Goal: Task Accomplishment & Management: Complete application form

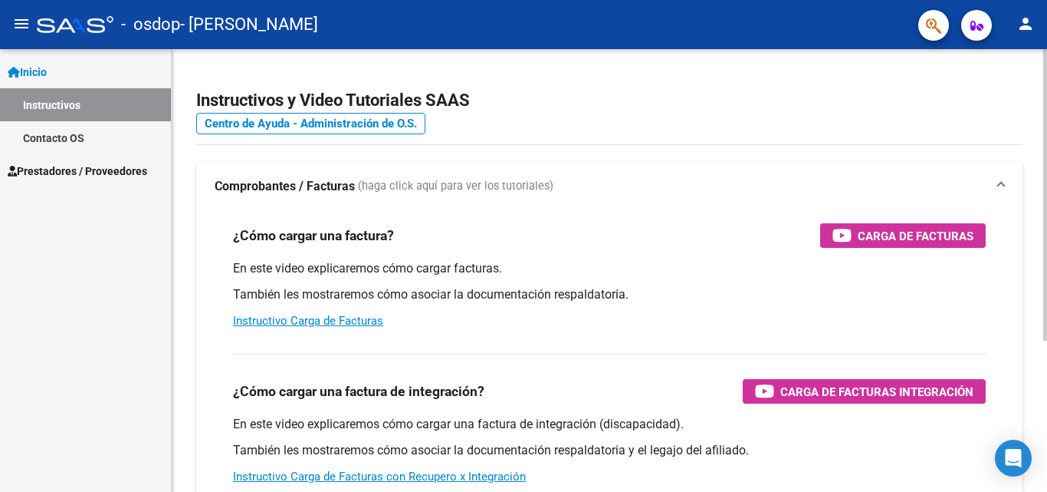
scroll to position [153, 0]
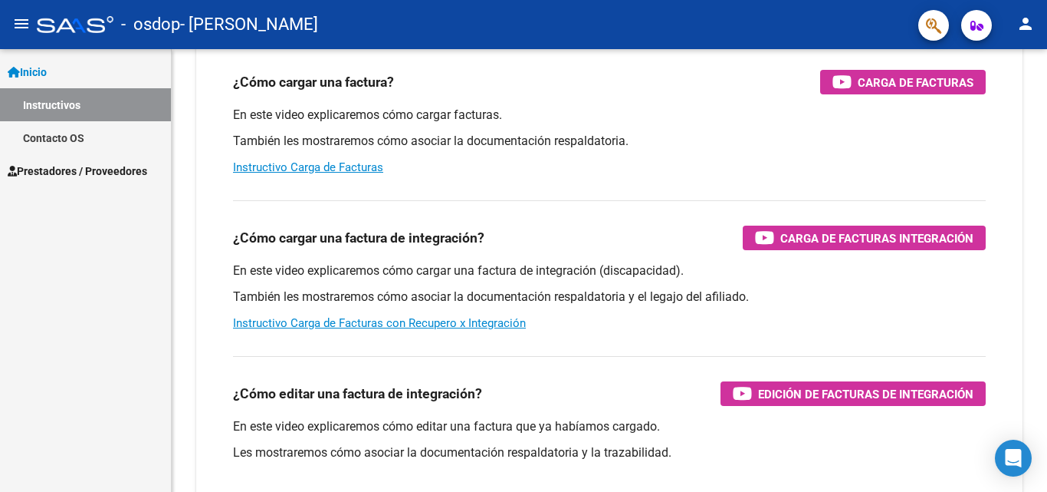
click at [51, 173] on span "Prestadores / Proveedores" at bounding box center [78, 171] width 140 height 17
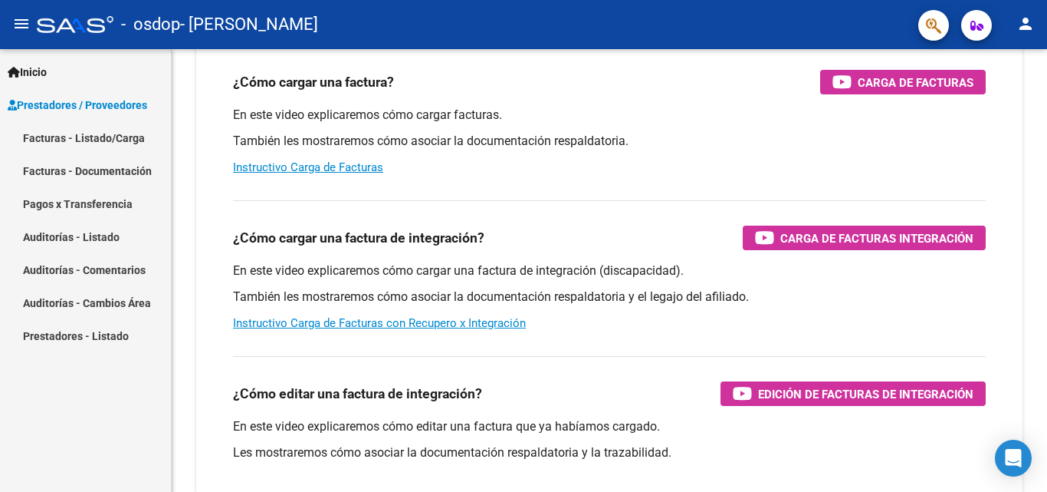
click at [51, 140] on link "Facturas - Listado/Carga" at bounding box center [85, 137] width 171 height 33
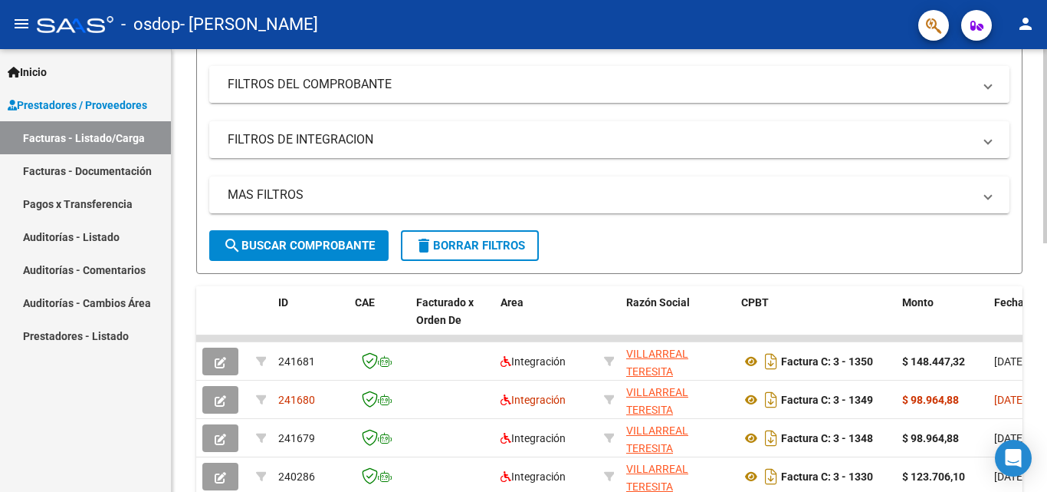
scroll to position [153, 0]
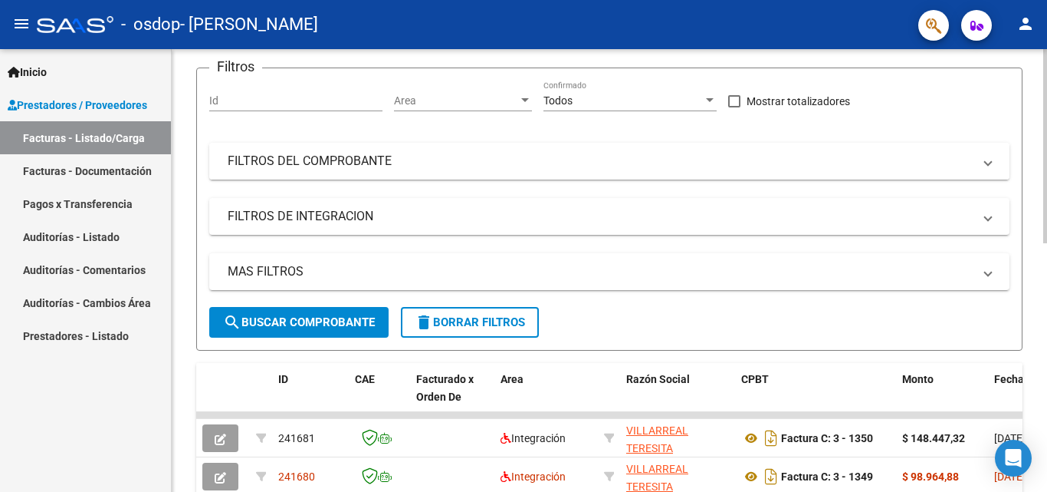
click at [389, 162] on mat-panel-title "FILTROS DEL COMPROBANTE" at bounding box center [600, 161] width 745 height 17
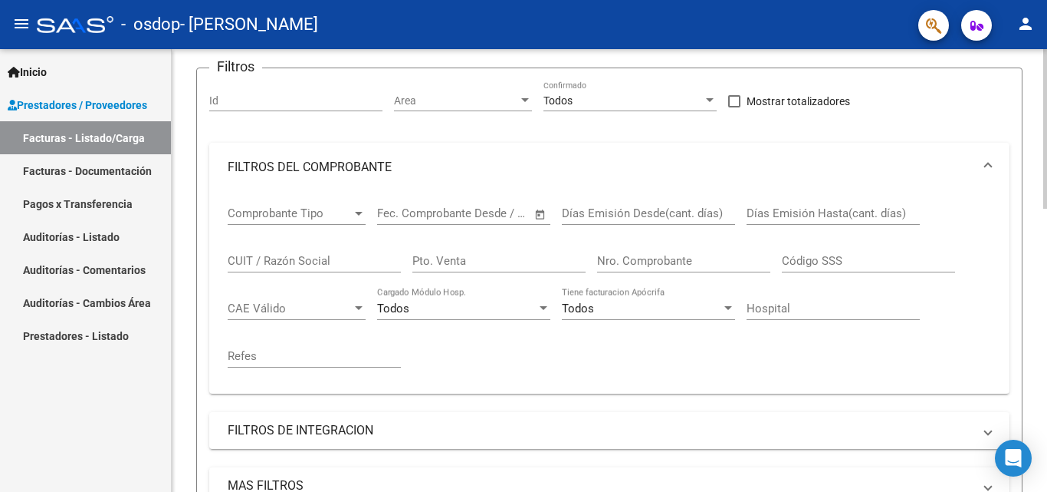
click at [324, 215] on span "Comprobante Tipo" at bounding box center [290, 213] width 124 height 14
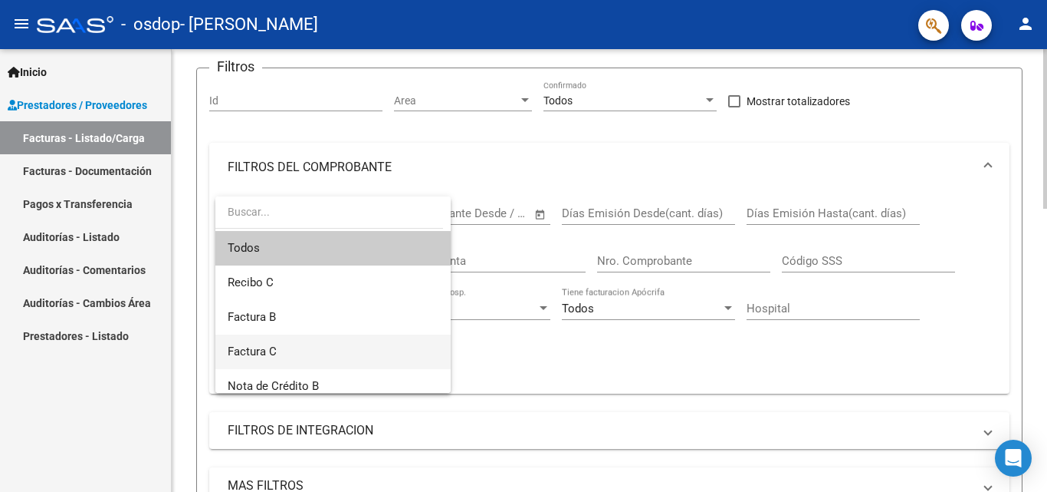
click at [289, 357] on span "Factura C" at bounding box center [333, 351] width 211 height 35
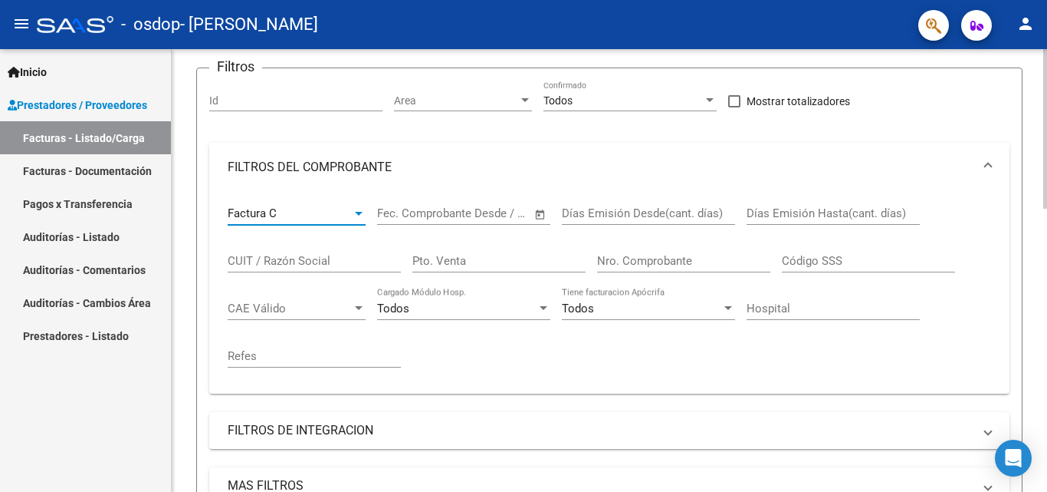
click at [478, 258] on input "Pto. Venta" at bounding box center [499, 261] width 173 height 14
type input "3"
click at [626, 261] on input "Nro. Comprobante" at bounding box center [683, 261] width 173 height 14
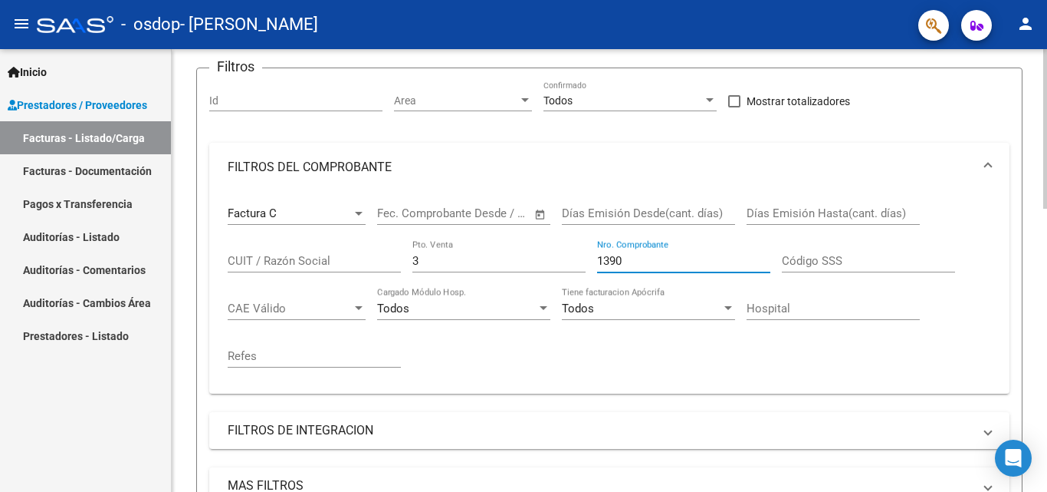
scroll to position [230, 0]
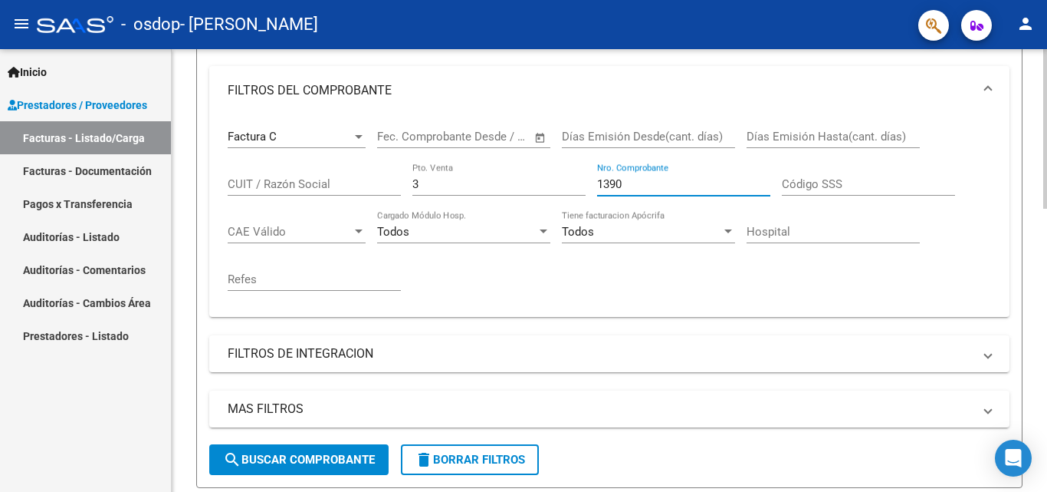
type input "1390"
click at [316, 447] on button "search Buscar Comprobante" at bounding box center [298, 459] width 179 height 31
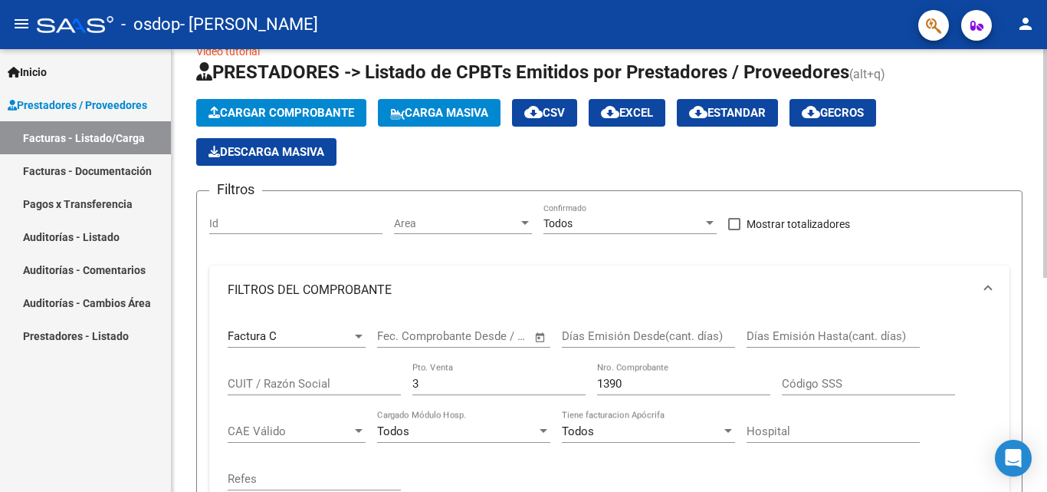
scroll to position [0, 0]
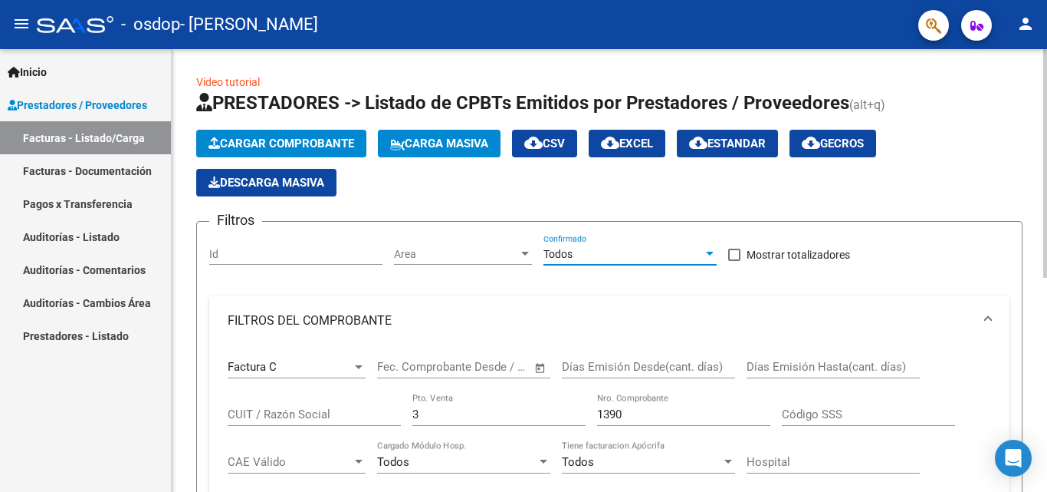
click at [640, 254] on div "Todos" at bounding box center [623, 254] width 159 height 13
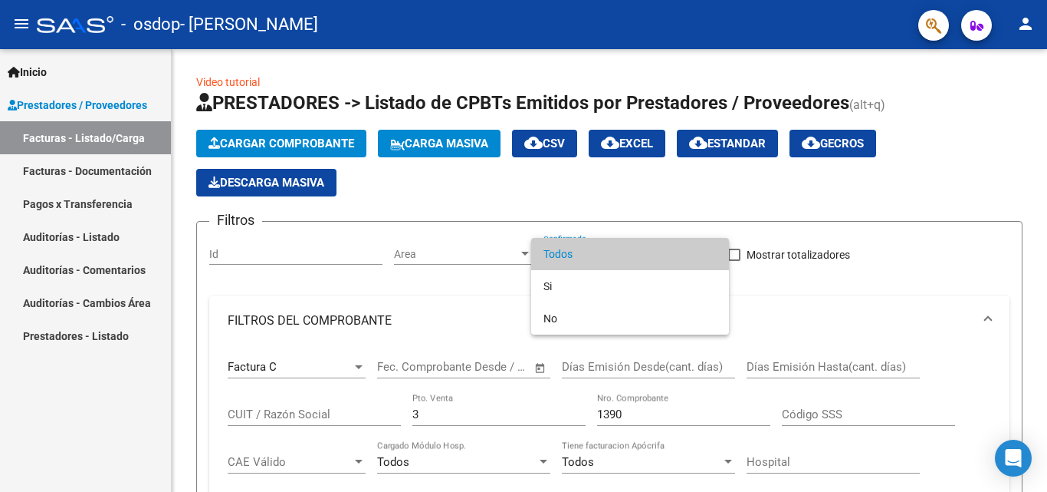
click at [413, 301] on div at bounding box center [523, 246] width 1047 height 492
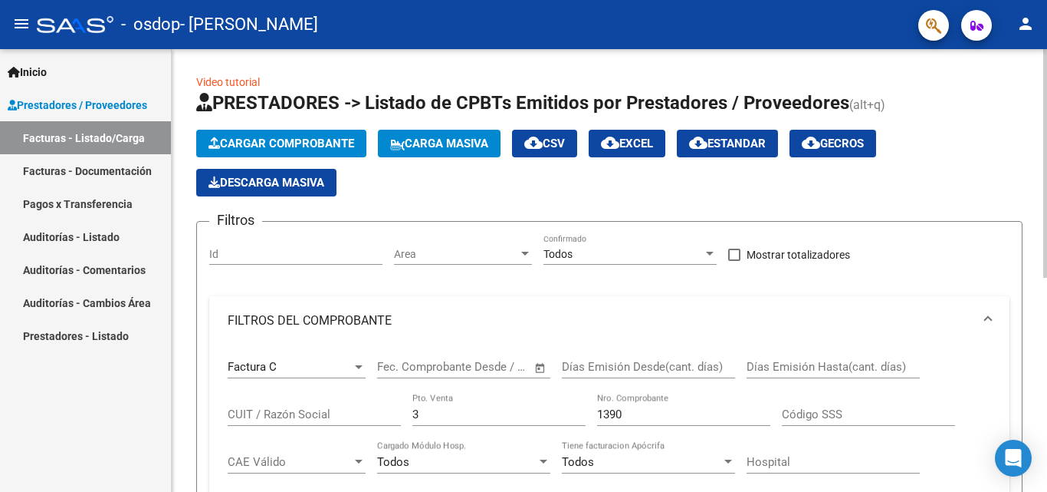
click at [306, 406] on div "CUIT / Razón Social" at bounding box center [314, 409] width 173 height 33
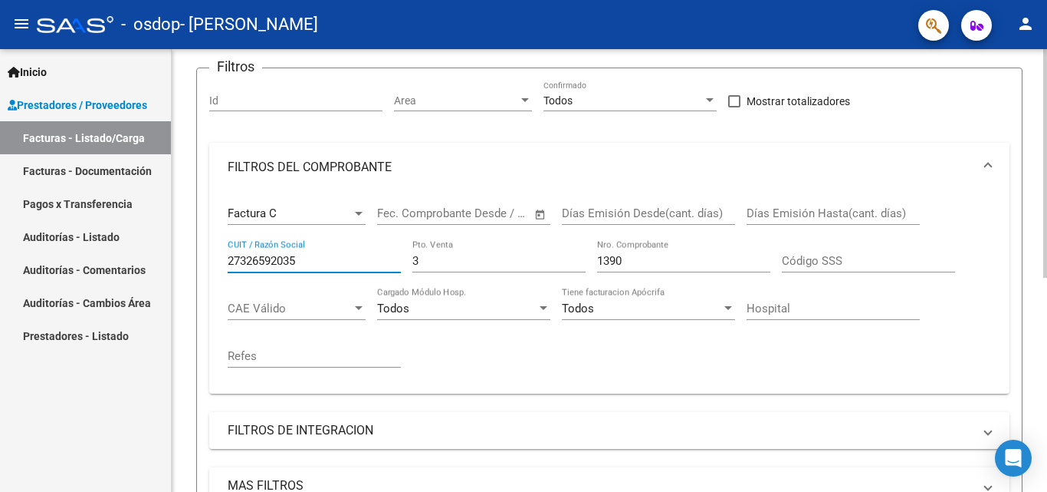
scroll to position [230, 0]
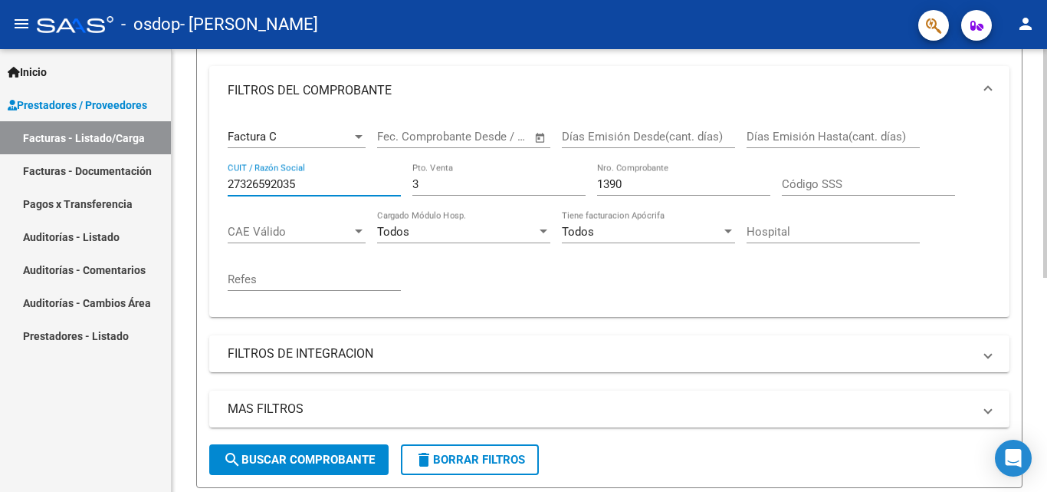
type input "27326592035"
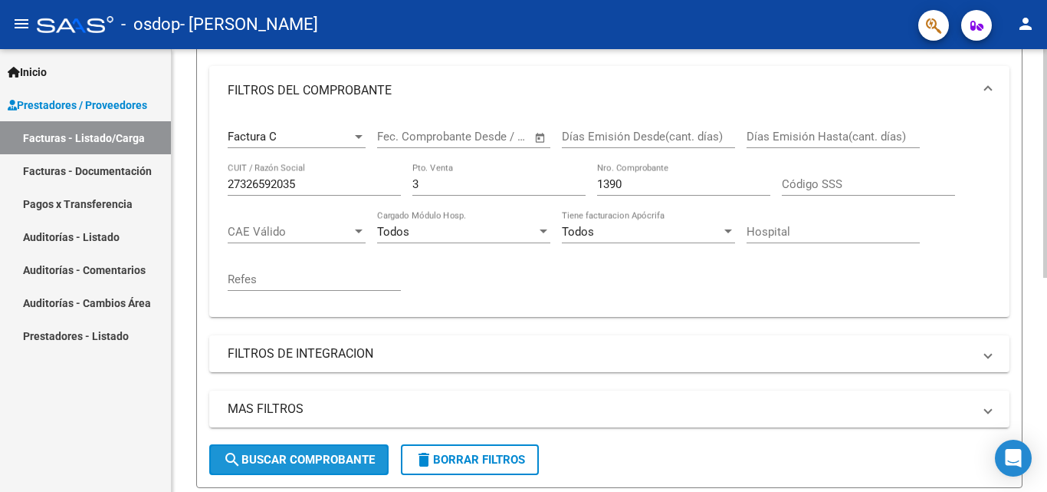
click at [304, 453] on span "search Buscar Comprobante" at bounding box center [299, 459] width 152 height 14
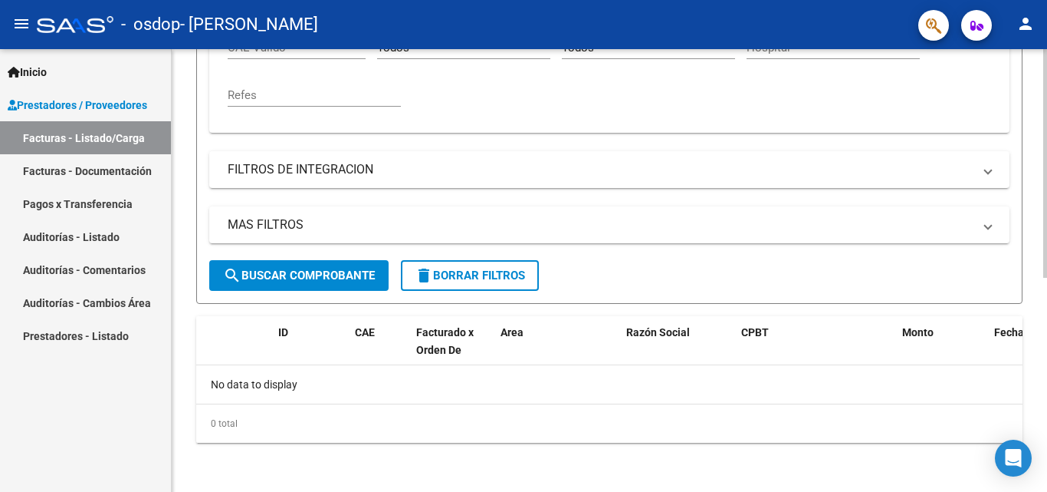
scroll to position [184, 0]
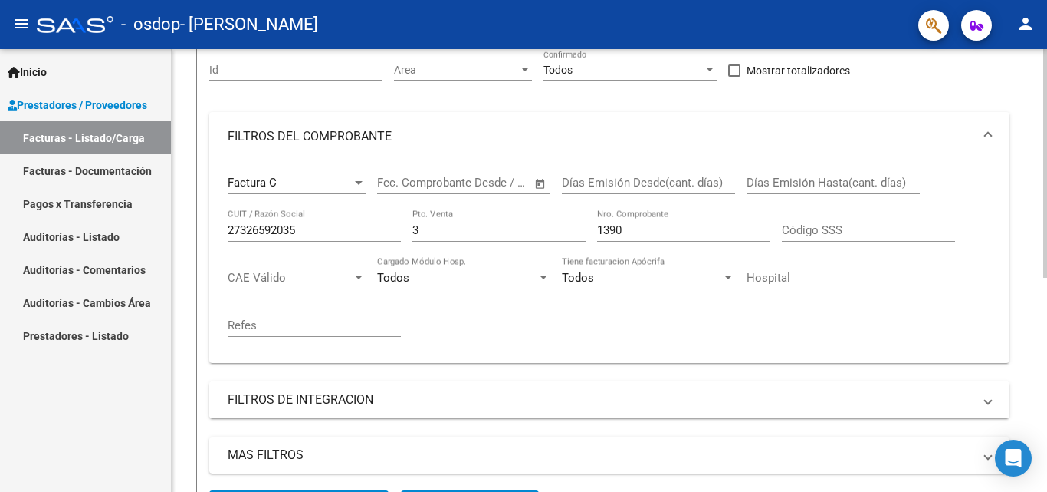
click at [312, 398] on mat-panel-title "FILTROS DE INTEGRACION" at bounding box center [600, 399] width 745 height 17
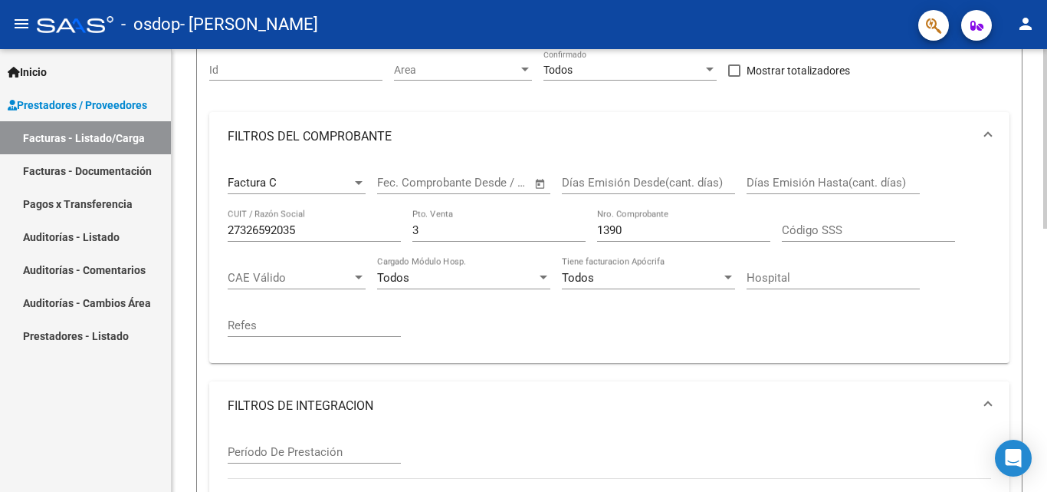
scroll to position [337, 0]
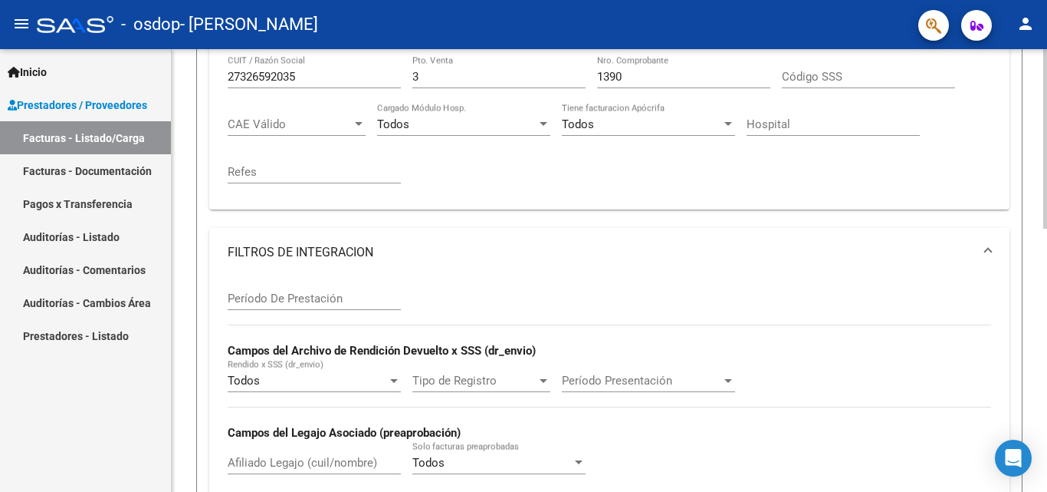
click at [288, 302] on input "Período De Prestación" at bounding box center [314, 298] width 173 height 14
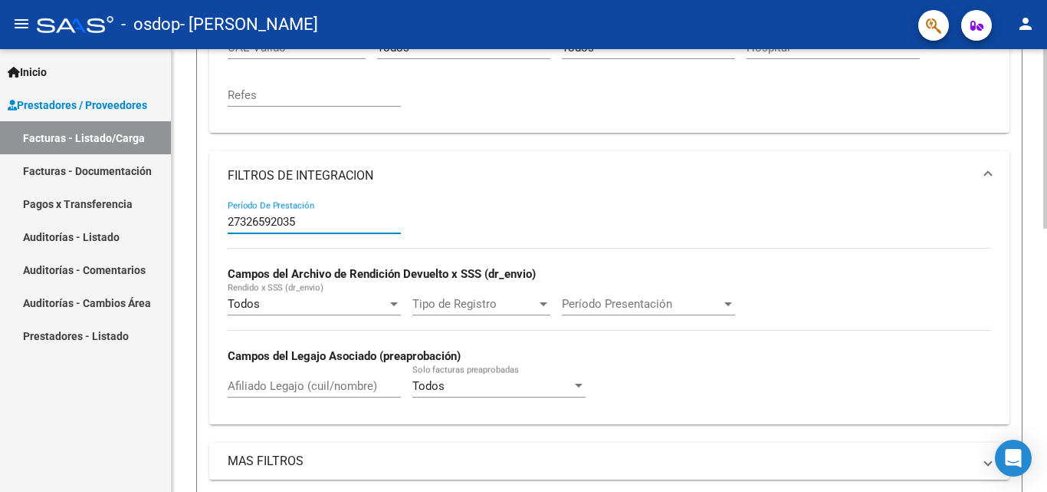
scroll to position [491, 0]
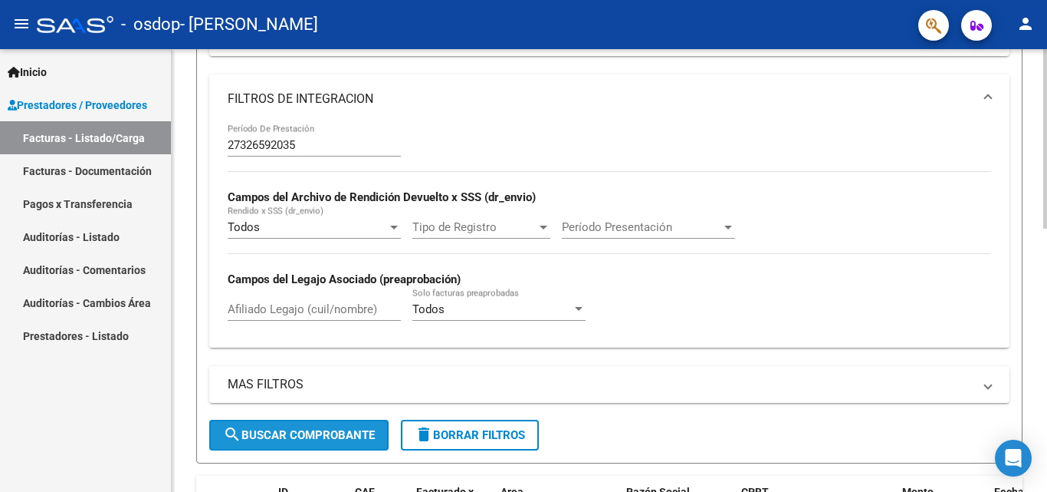
click at [323, 444] on button "search Buscar Comprobante" at bounding box center [298, 434] width 179 height 31
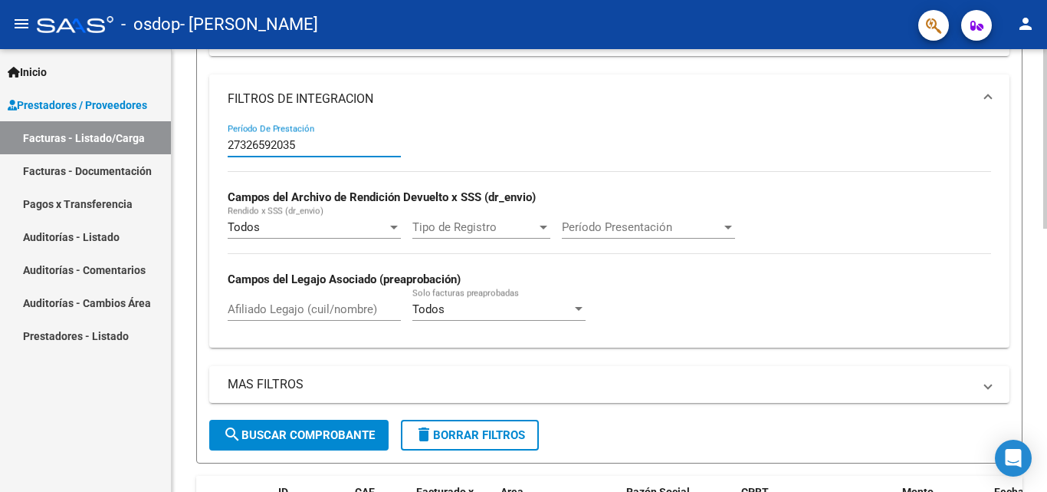
drag, startPoint x: 296, startPoint y: 144, endPoint x: 209, endPoint y: 146, distance: 87.4
click at [209, 146] on form "Filtros Id Area Area Todos Confirmado Mostrar totalizadores FILTROS DEL COMPROB…" at bounding box center [609, 96] width 827 height 733
type input "202509"
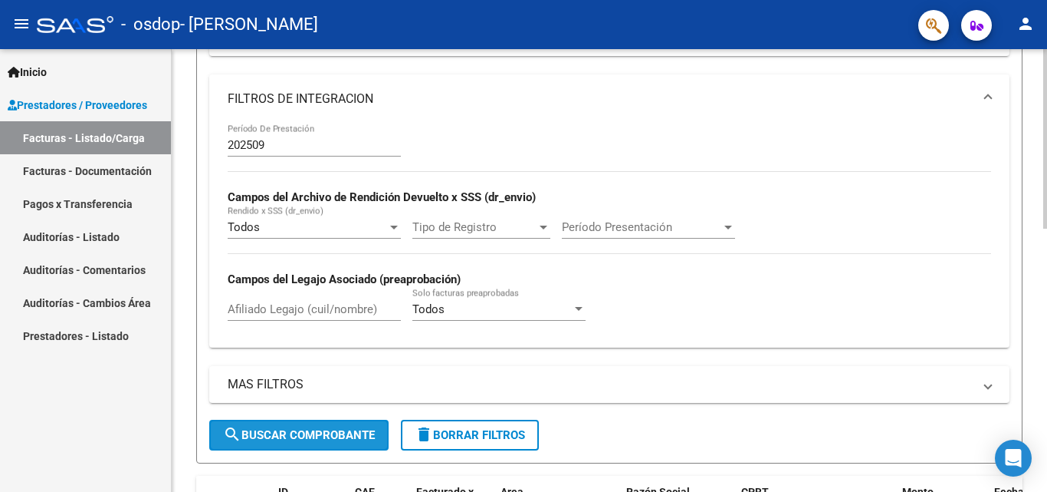
click at [323, 429] on span "search Buscar Comprobante" at bounding box center [299, 435] width 152 height 14
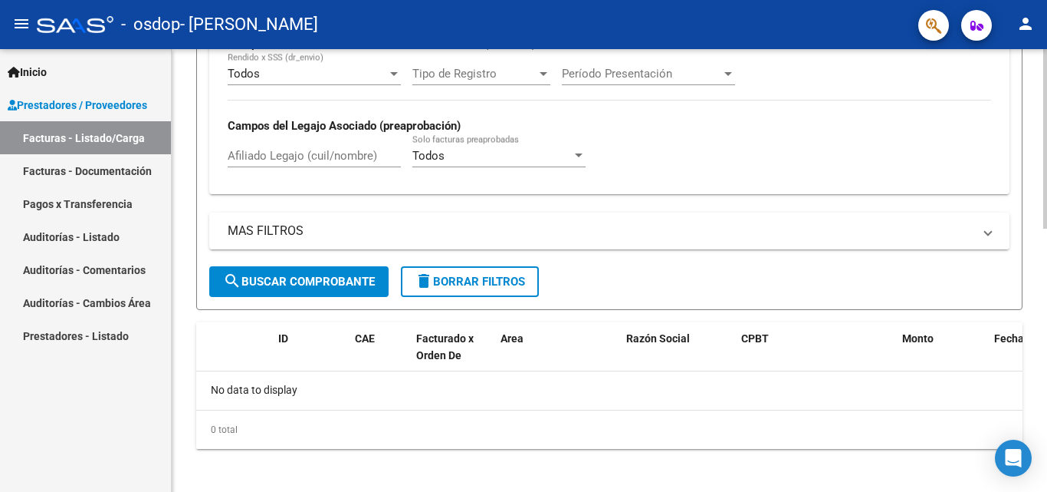
scroll to position [0, 0]
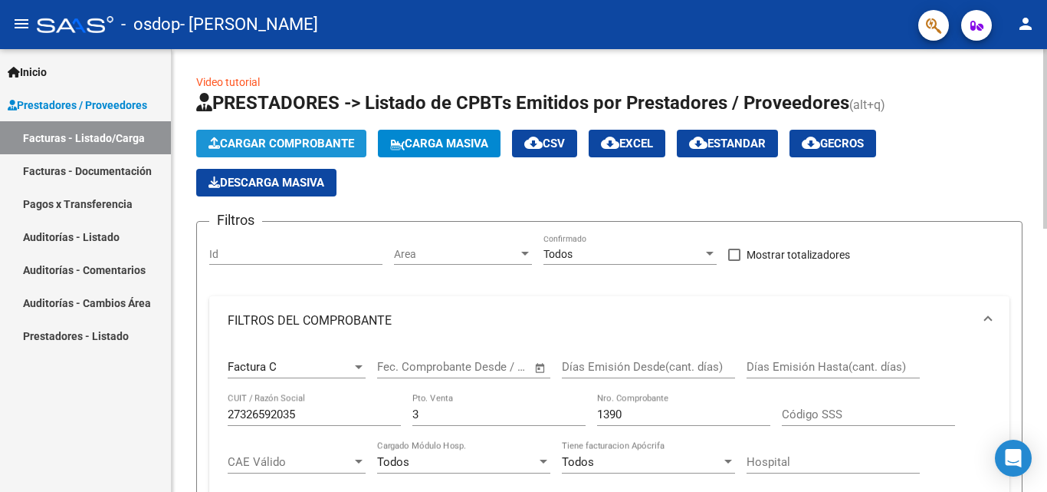
click at [301, 146] on span "Cargar Comprobante" at bounding box center [282, 143] width 146 height 14
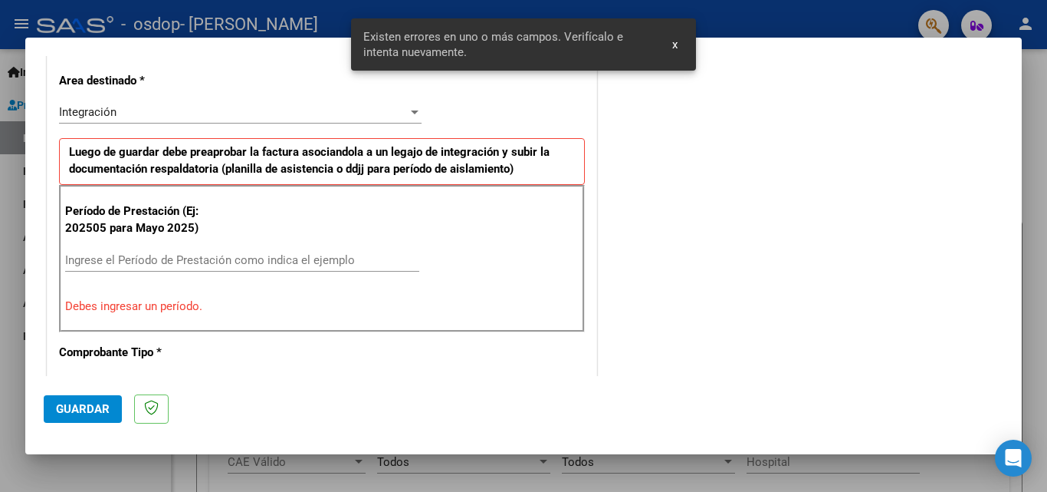
scroll to position [375, 0]
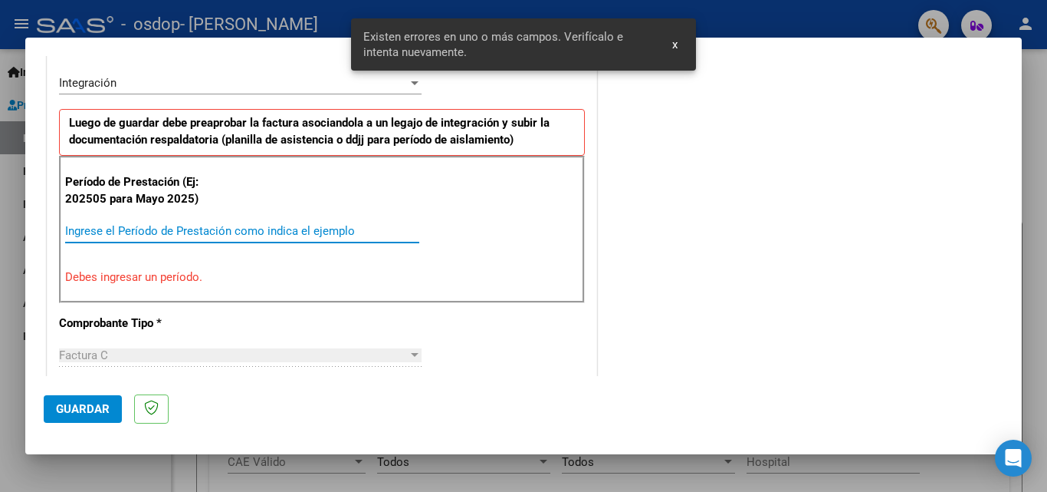
click at [206, 229] on input "Ingrese el Período de Prestación como indica el ejemplo" at bounding box center [242, 231] width 354 height 14
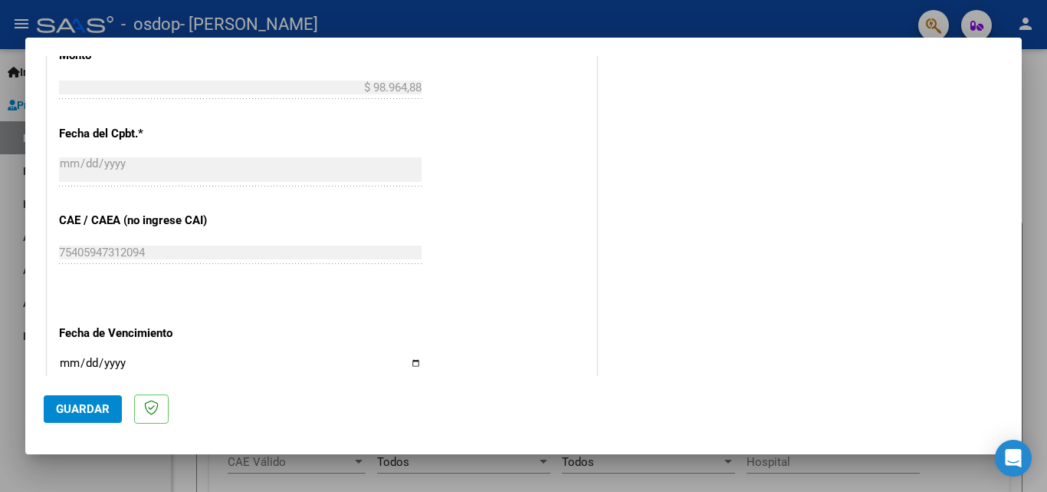
scroll to position [988, 0]
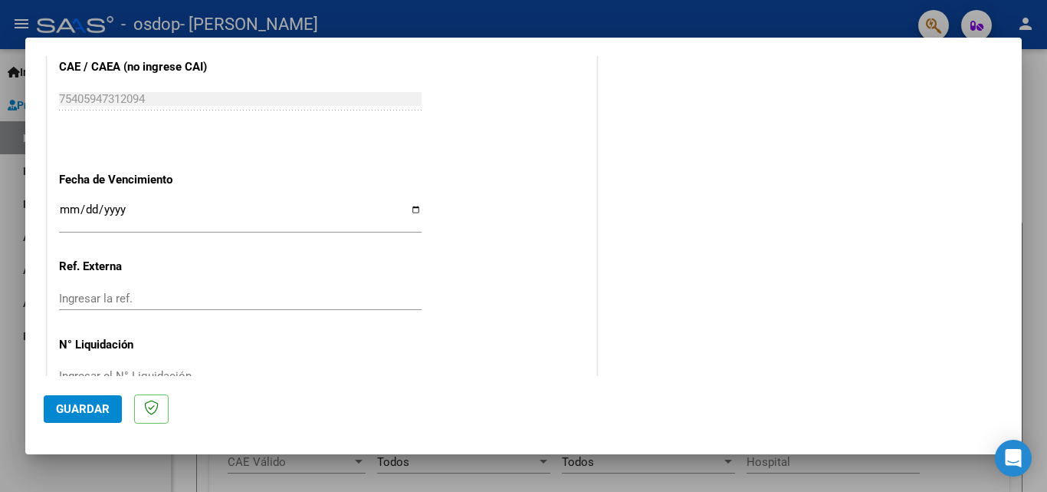
type input "202509"
click at [104, 206] on input "Ingresar la fecha" at bounding box center [240, 215] width 363 height 25
click at [408, 209] on input "Ingresar la fecha" at bounding box center [240, 215] width 363 height 25
type input "[DATE]"
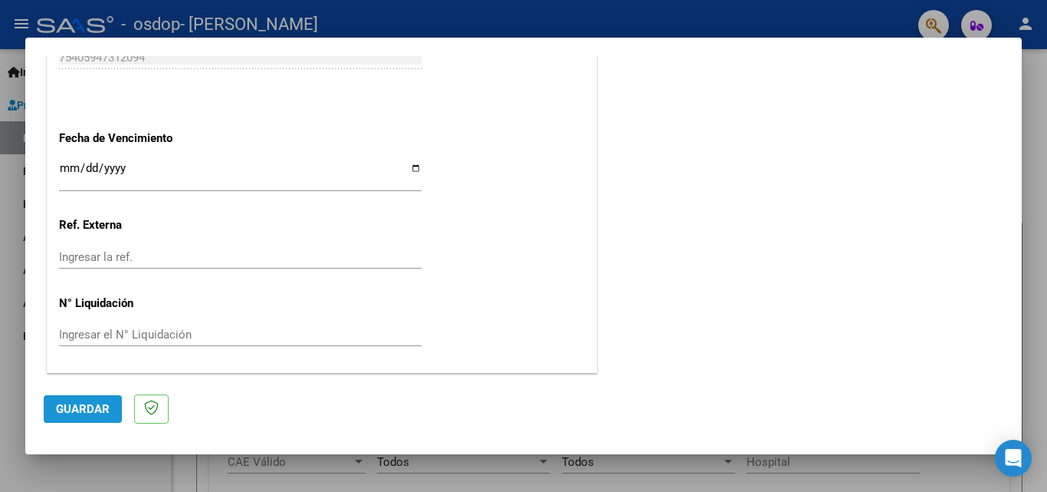
click at [69, 409] on span "Guardar" at bounding box center [83, 409] width 54 height 14
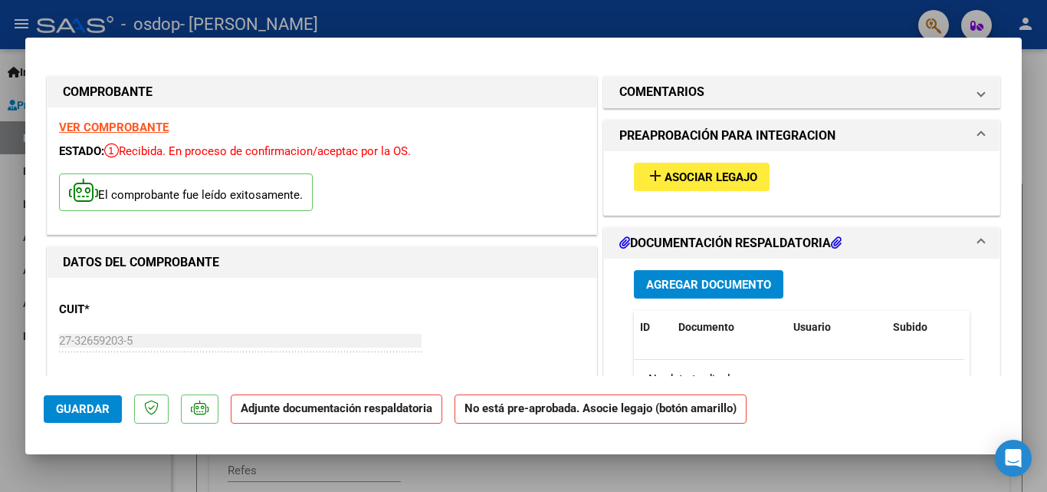
scroll to position [77, 0]
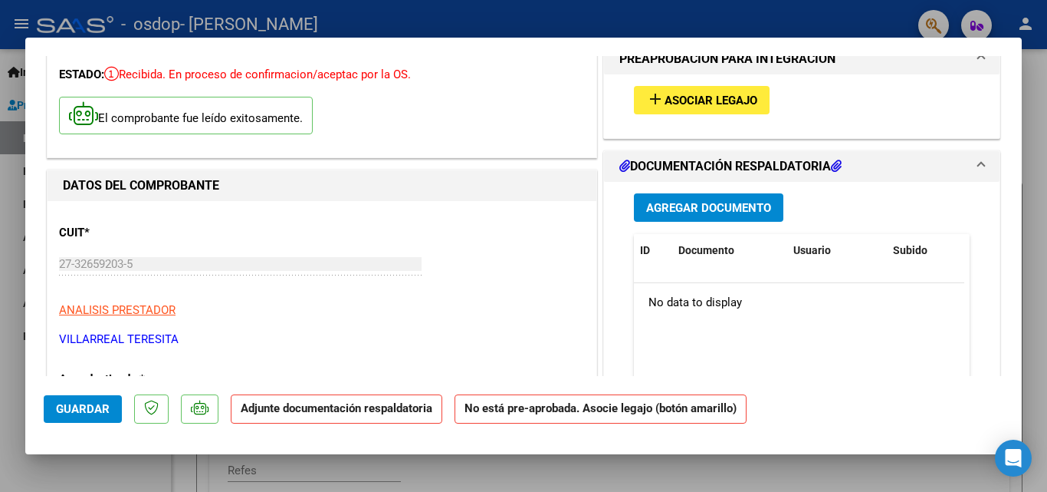
drag, startPoint x: 713, startPoint y: 81, endPoint x: 713, endPoint y: 91, distance: 10.7
click at [713, 84] on div "add Asociar Legajo" at bounding box center [802, 99] width 359 height 51
click at [715, 102] on span "Asociar Legajo" at bounding box center [711, 101] width 93 height 14
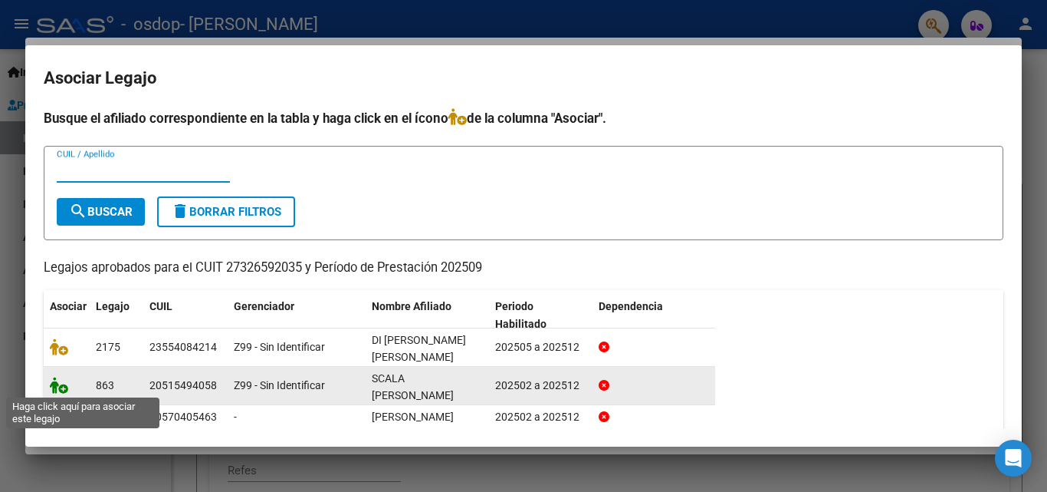
click at [52, 390] on icon at bounding box center [59, 385] width 18 height 17
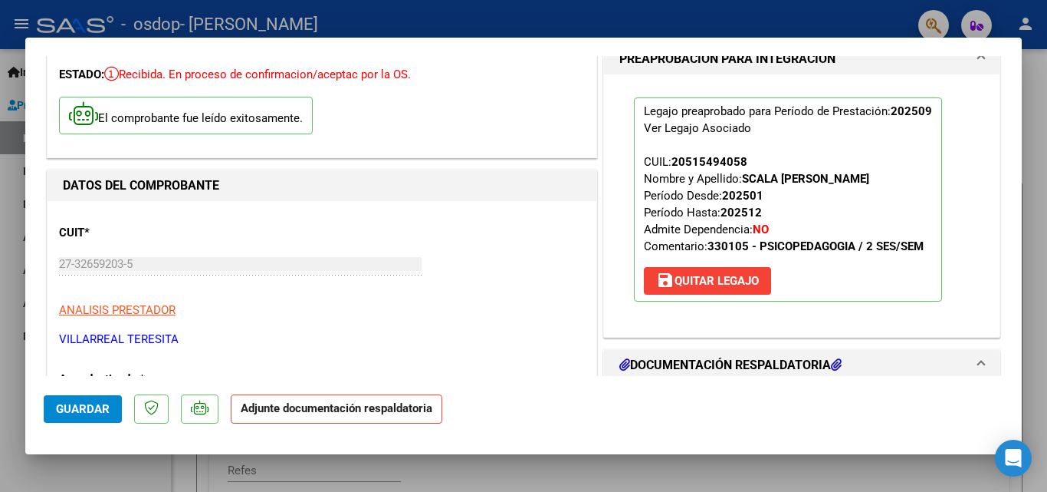
scroll to position [383, 0]
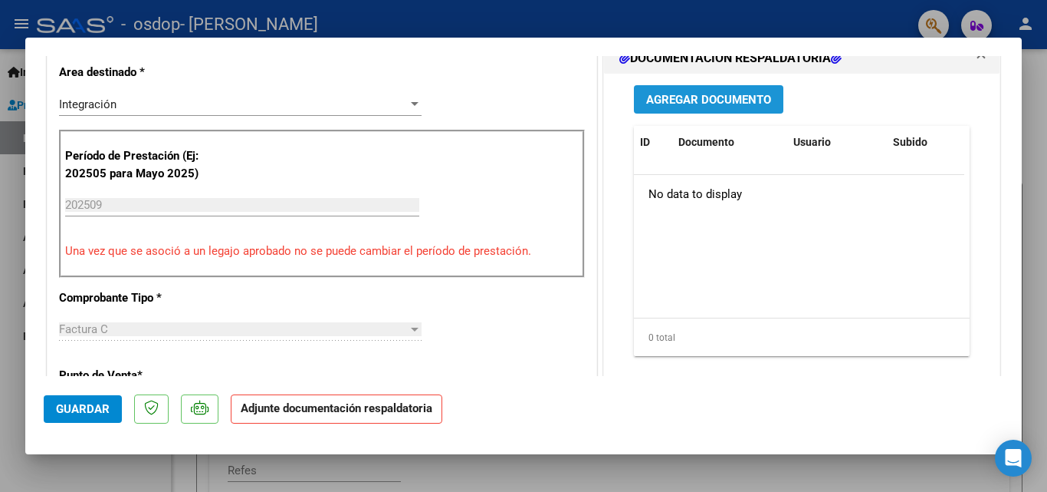
click at [695, 100] on span "Agregar Documento" at bounding box center [708, 100] width 125 height 14
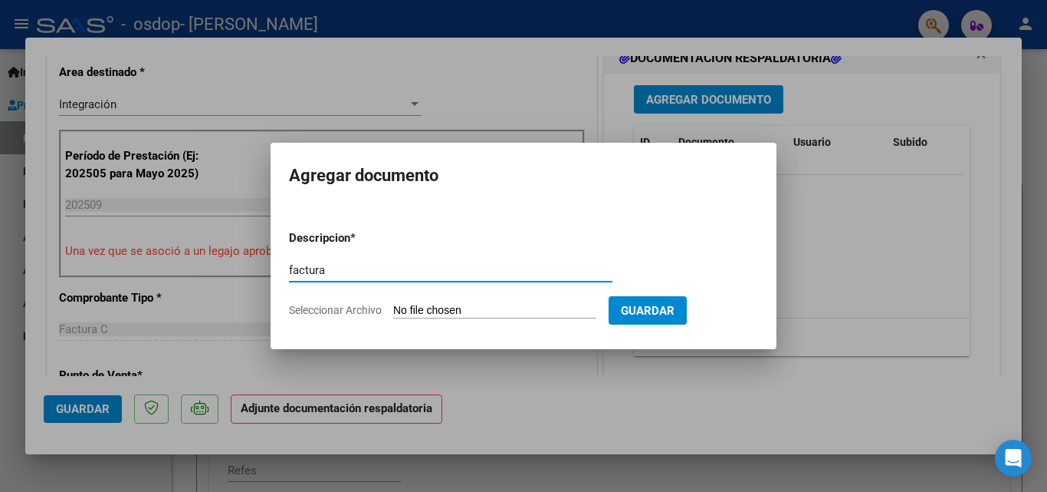
type input "factura"
click at [522, 311] on input "Seleccionar Archivo" at bounding box center [494, 311] width 203 height 15
type input "C:\fakepath\27326592035_011_00003_00001390.pdf"
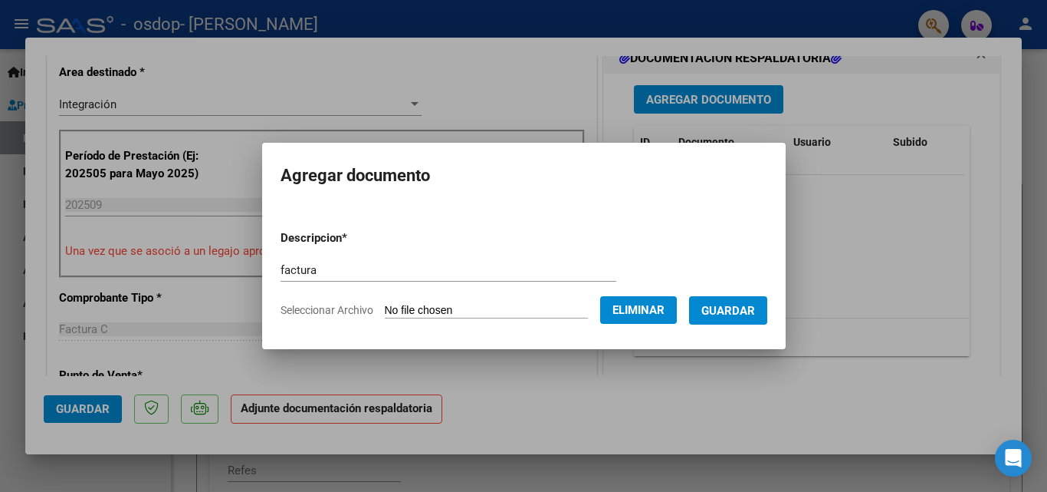
click at [736, 291] on form "Descripcion * factura Escriba aquí una descripcion Seleccionar Archivo Eliminar…" at bounding box center [524, 274] width 487 height 112
click at [738, 305] on span "Guardar" at bounding box center [729, 311] width 54 height 14
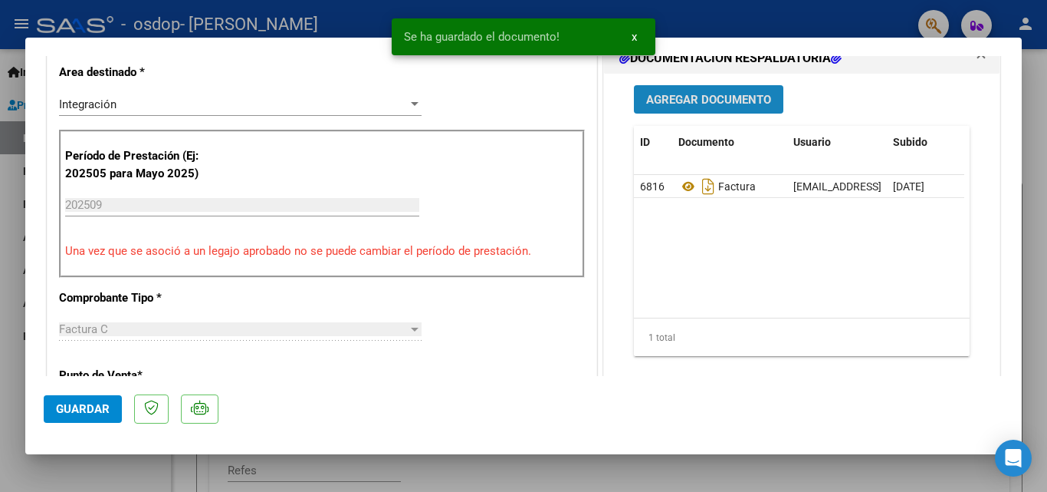
click at [699, 99] on span "Agregar Documento" at bounding box center [708, 100] width 125 height 14
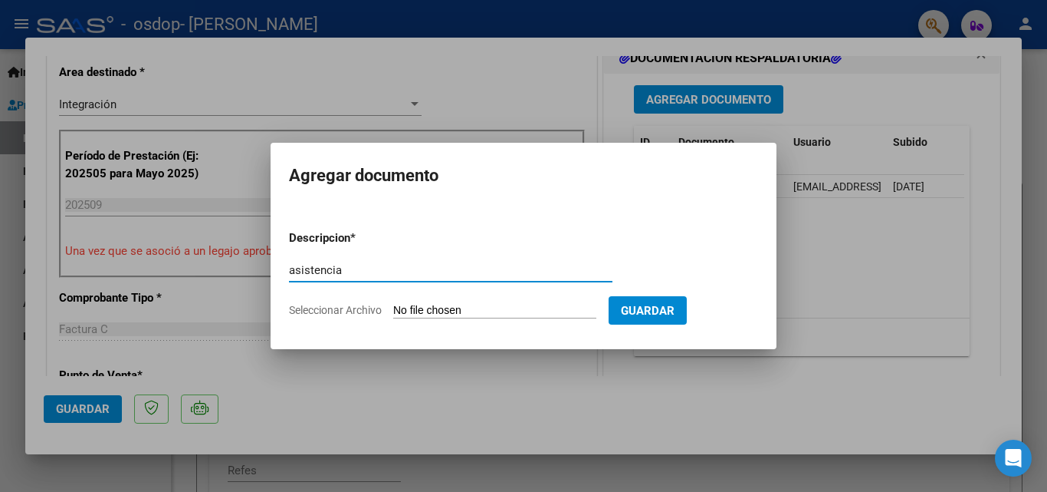
type input "asistencia"
click at [512, 301] on form "Descripcion * asistencia Escriba aquí una descripcion Seleccionar Archivo Guard…" at bounding box center [523, 274] width 469 height 112
click at [444, 305] on input "Seleccionar Archivo" at bounding box center [494, 311] width 203 height 15
type input "C:\fakepath\[PERSON_NAME].pdf"
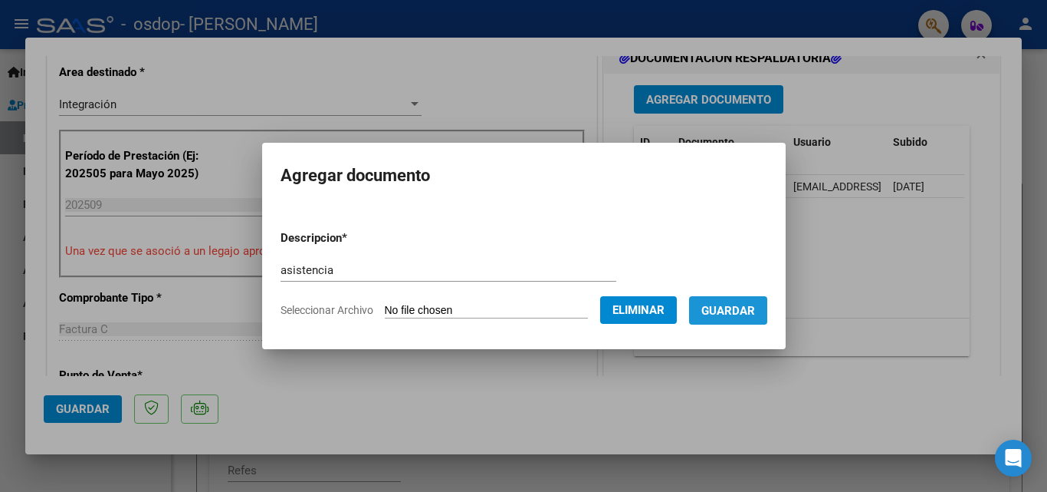
click at [720, 311] on span "Guardar" at bounding box center [729, 311] width 54 height 14
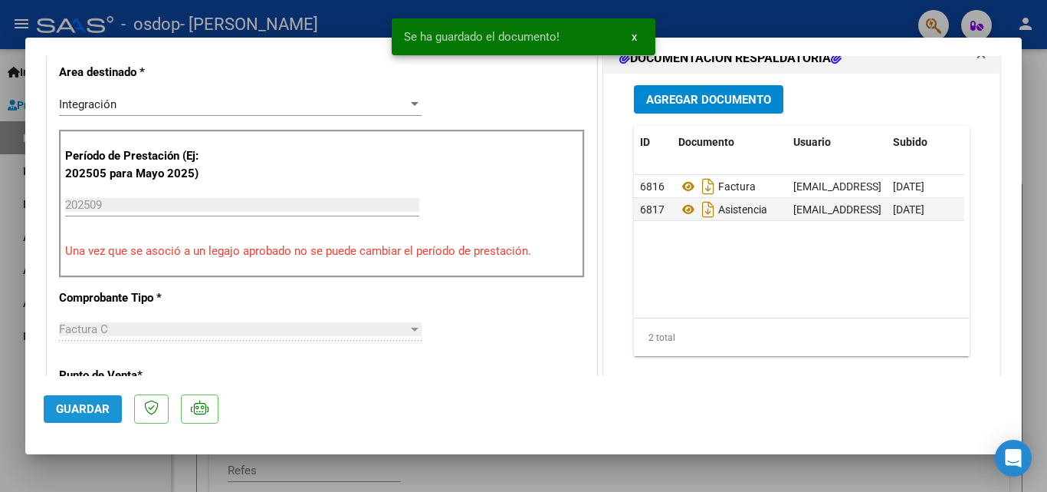
click at [75, 417] on button "Guardar" at bounding box center [83, 409] width 78 height 28
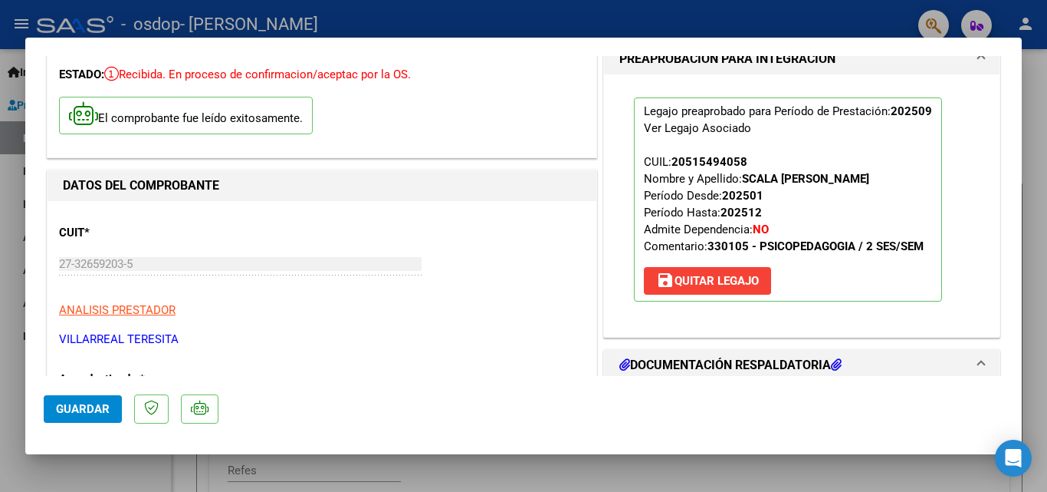
scroll to position [0, 0]
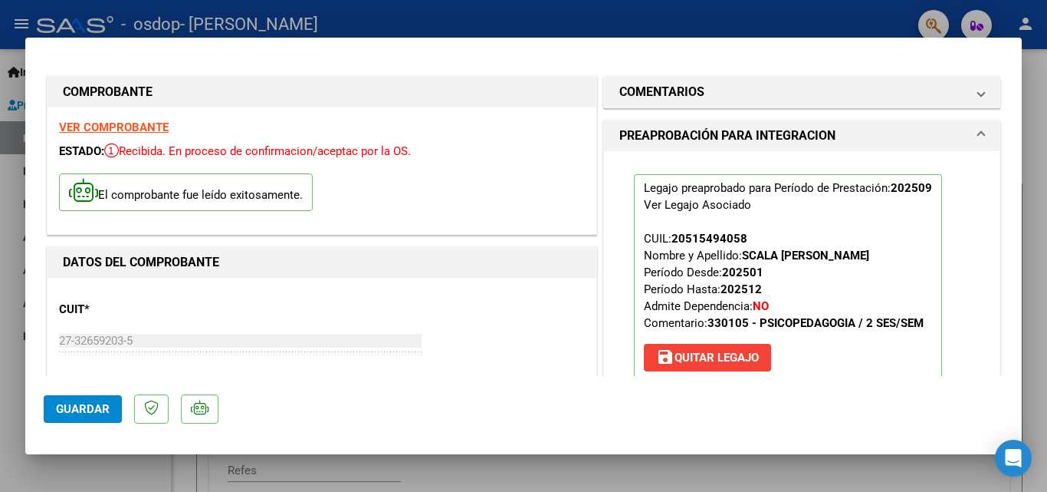
click at [1035, 234] on div at bounding box center [523, 246] width 1047 height 492
type input "$ 0,00"
